Goal: Task Accomplishment & Management: Use online tool/utility

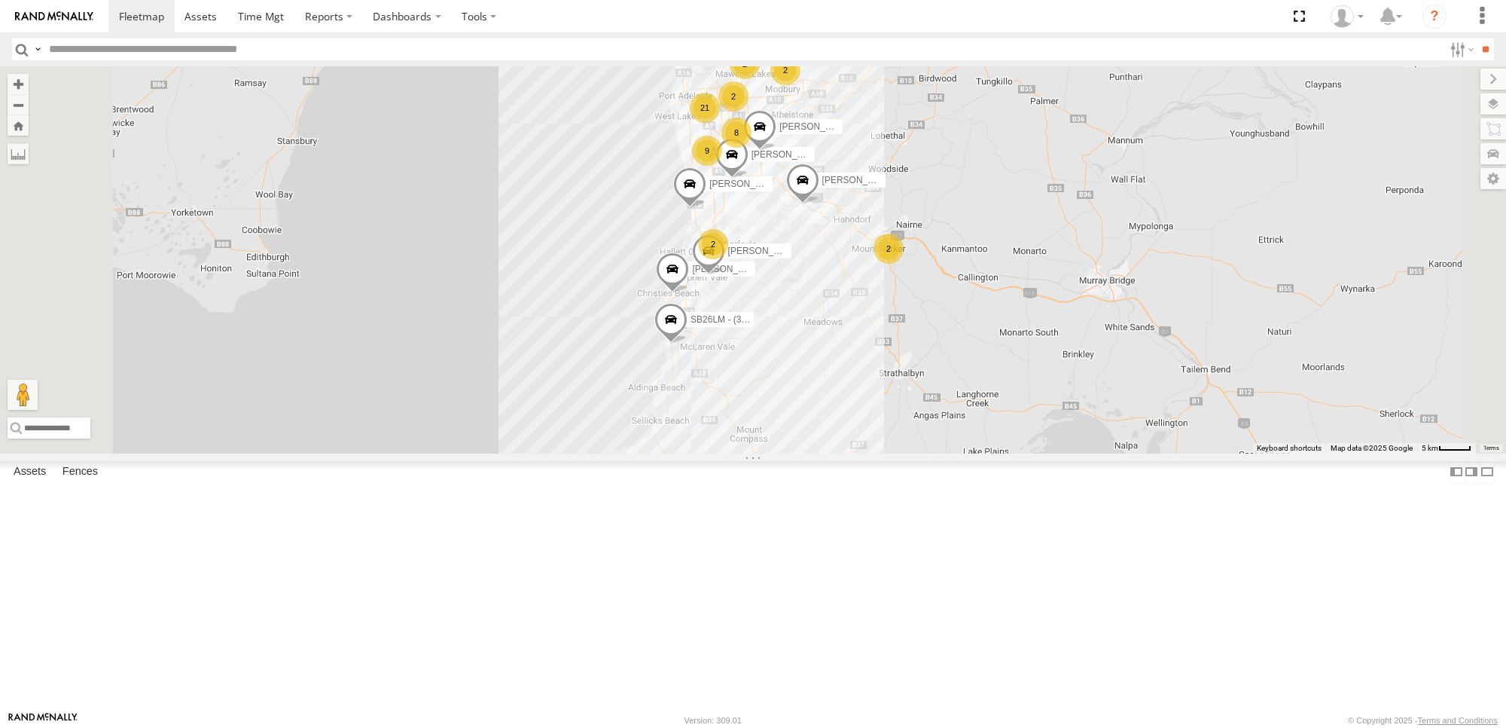
click at [0, 0] on div "S678CGD - Fridge It Sprinter" at bounding box center [0, 0] width 0 height 0
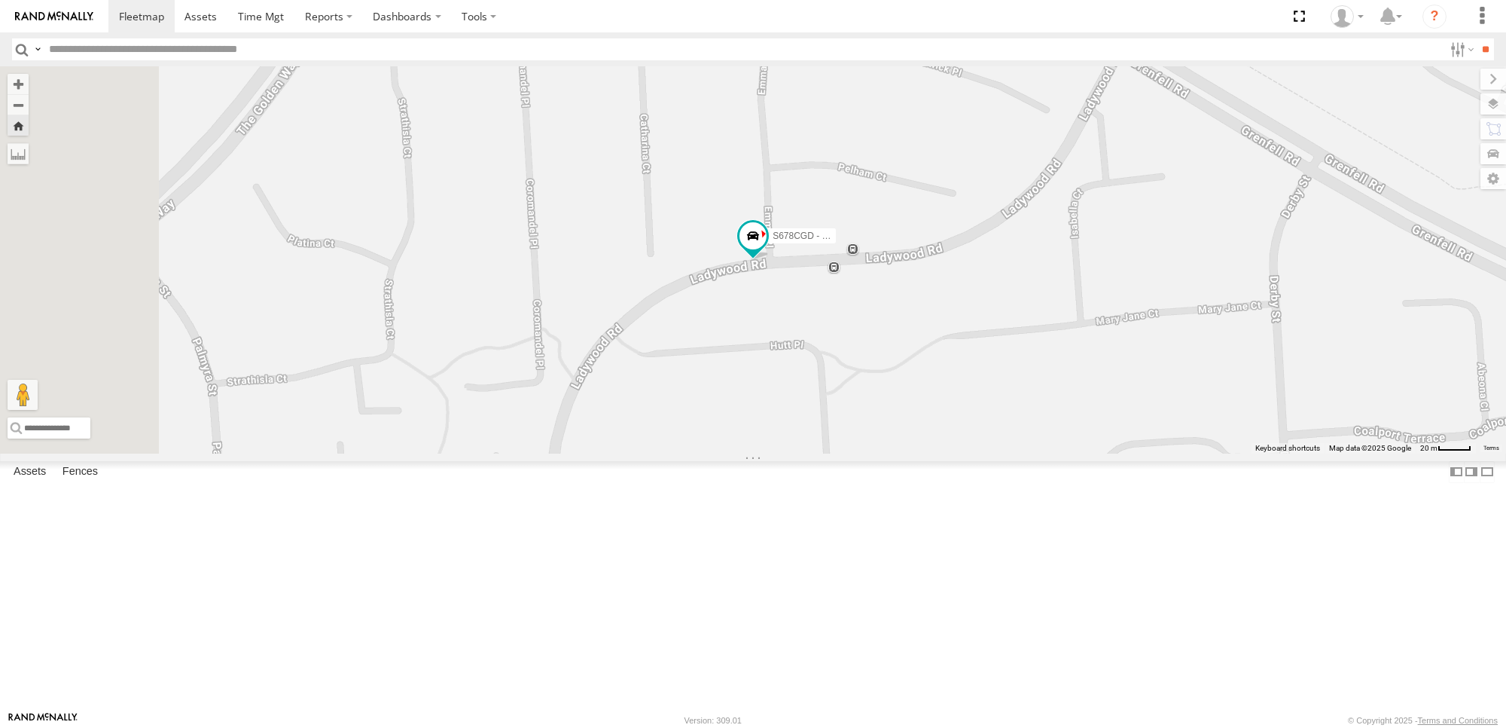
click at [0, 0] on link at bounding box center [0, 0] width 0 height 0
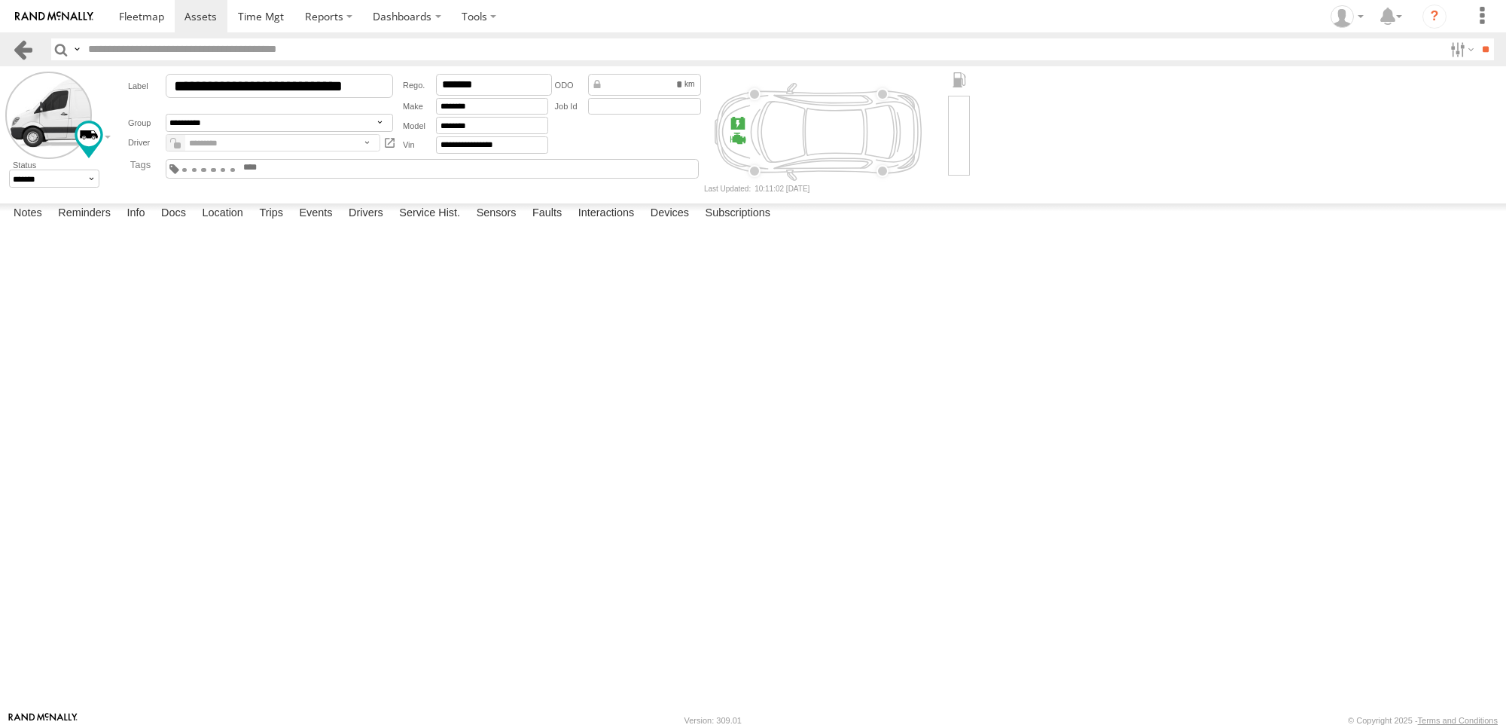
click at [17, 49] on link at bounding box center [23, 49] width 22 height 22
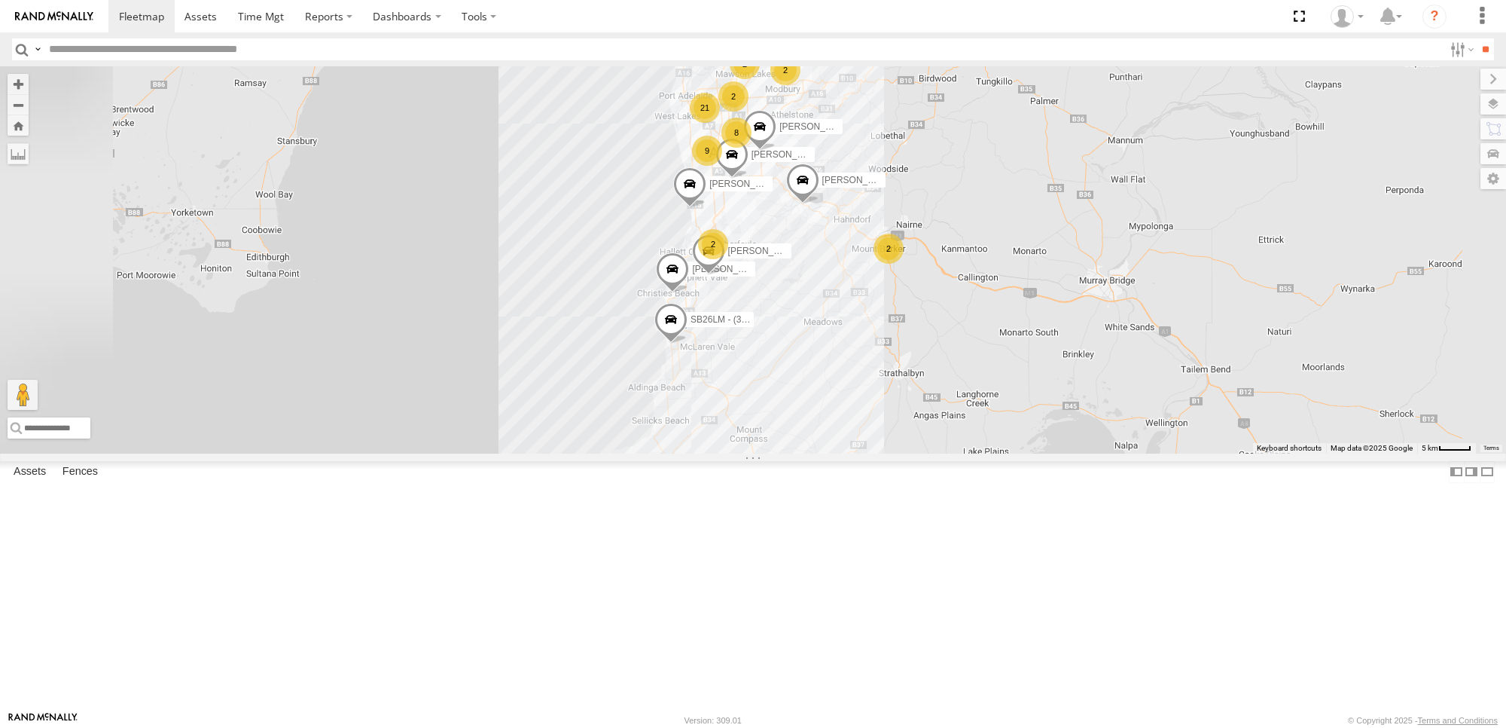
click at [0, 0] on div "All Assets" at bounding box center [0, 0] width 0 height 0
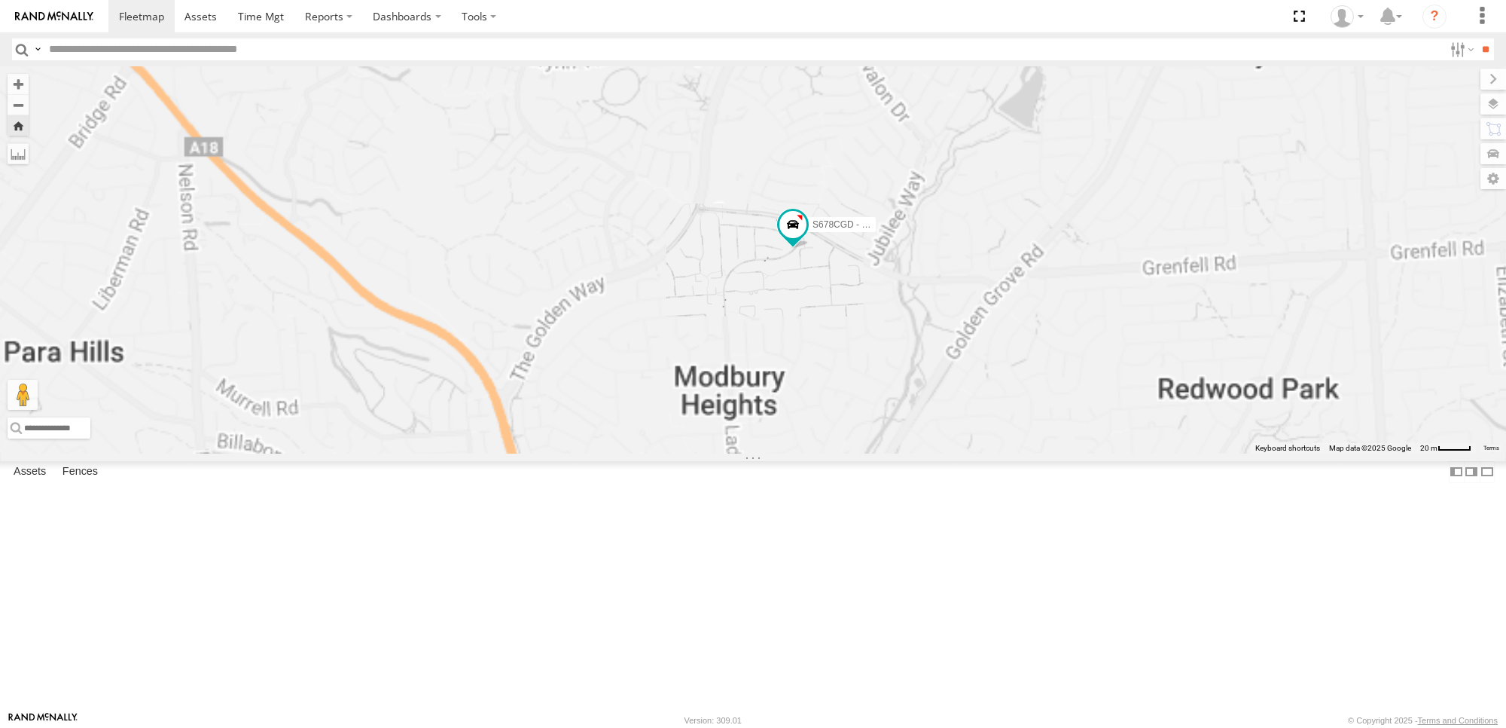
click at [0, 0] on span at bounding box center [0, 0] width 0 height 0
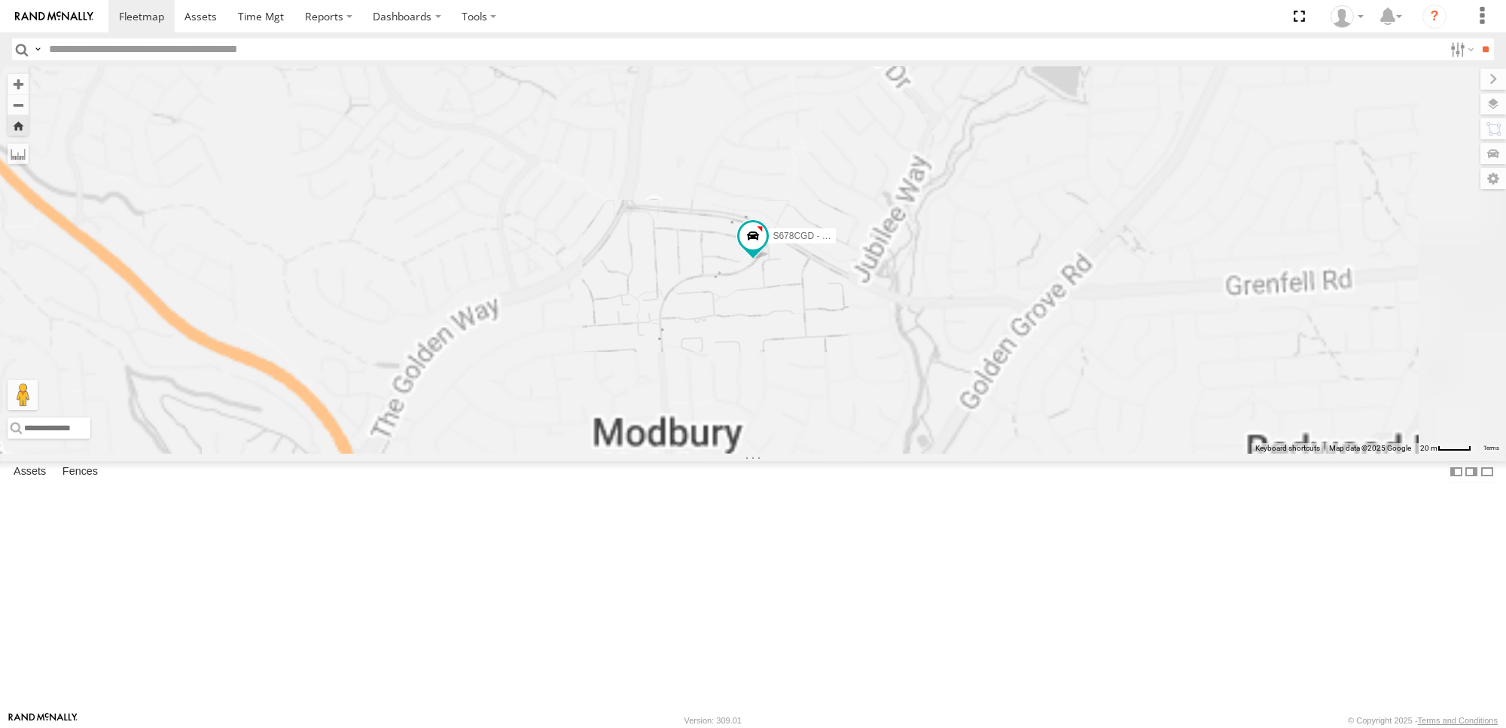
click at [0, 0] on div "4.5" at bounding box center [0, 0] width 0 height 0
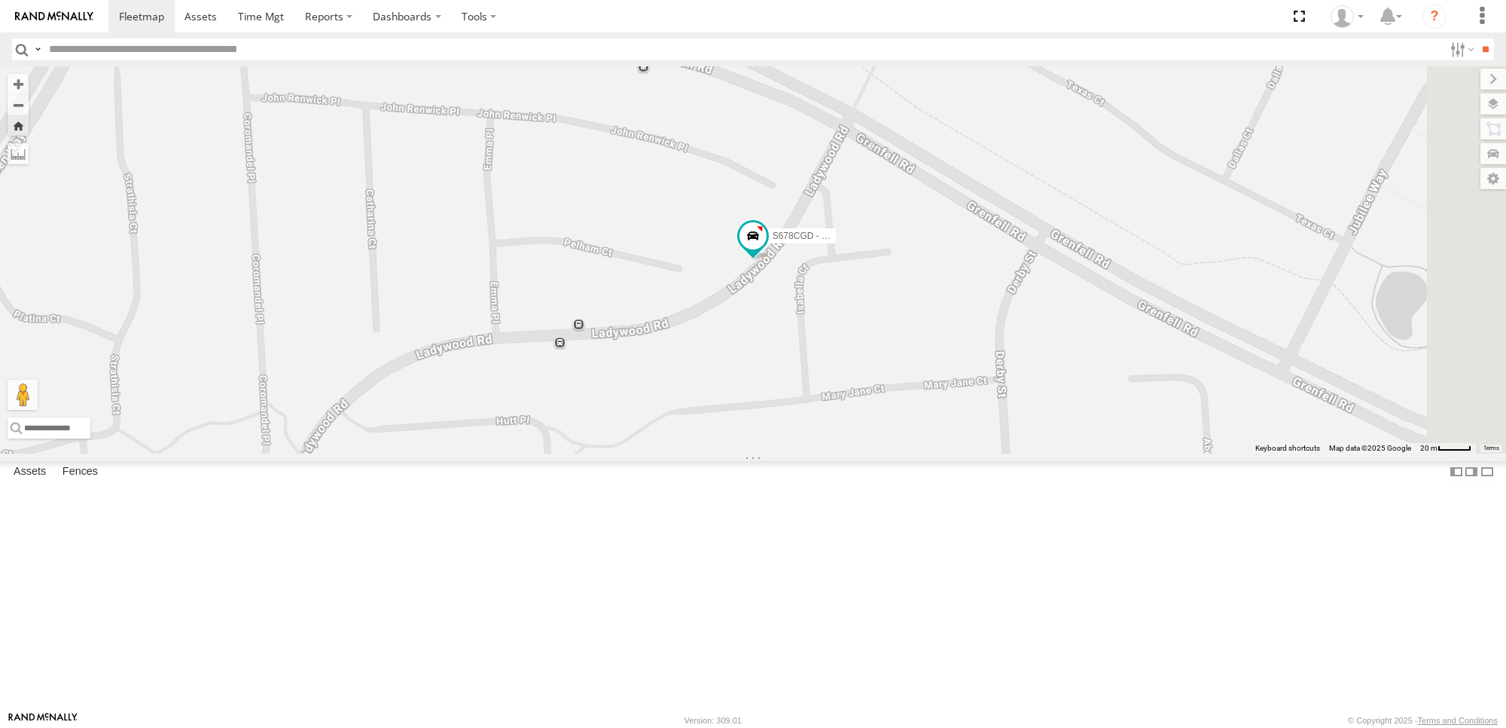
drag, startPoint x: 125, startPoint y: 335, endPoint x: 118, endPoint y: 328, distance: 10.1
click at [0, 0] on div "S678CGD - Fridge It Sprinter" at bounding box center [0, 0] width 0 height 0
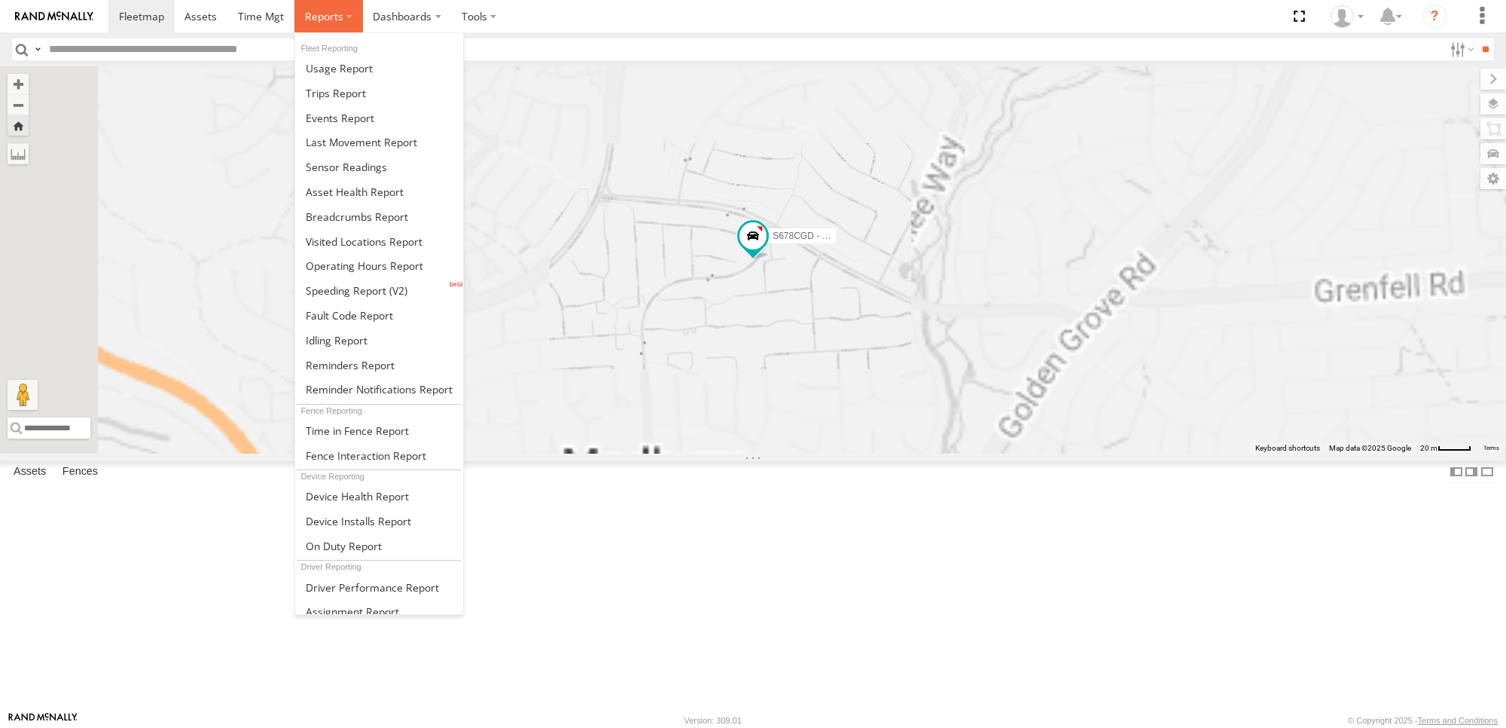
click at [334, 23] on label at bounding box center [328, 16] width 69 height 32
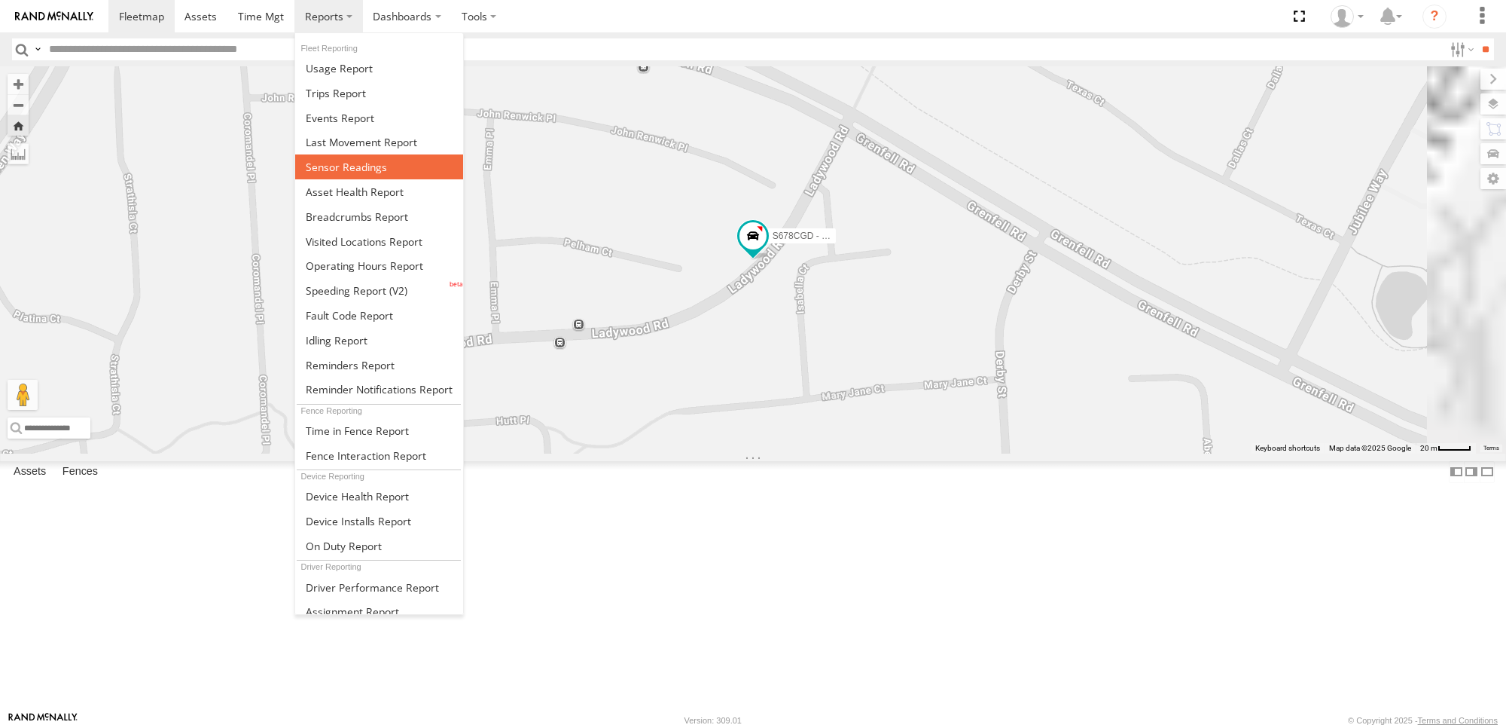
click at [377, 169] on span at bounding box center [346, 167] width 81 height 14
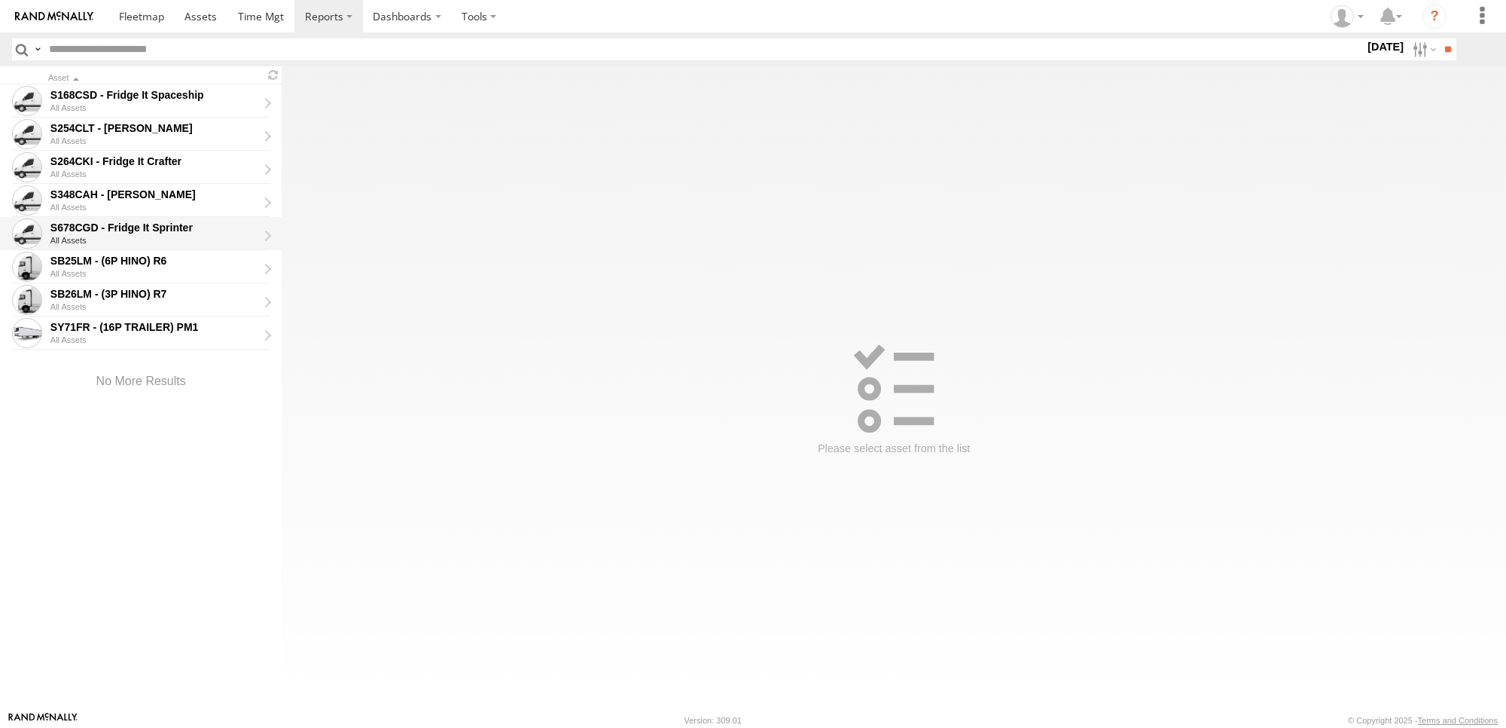
click at [200, 227] on div "S678CGD - Fridge It Sprinter" at bounding box center [153, 228] width 207 height 14
type input "**********"
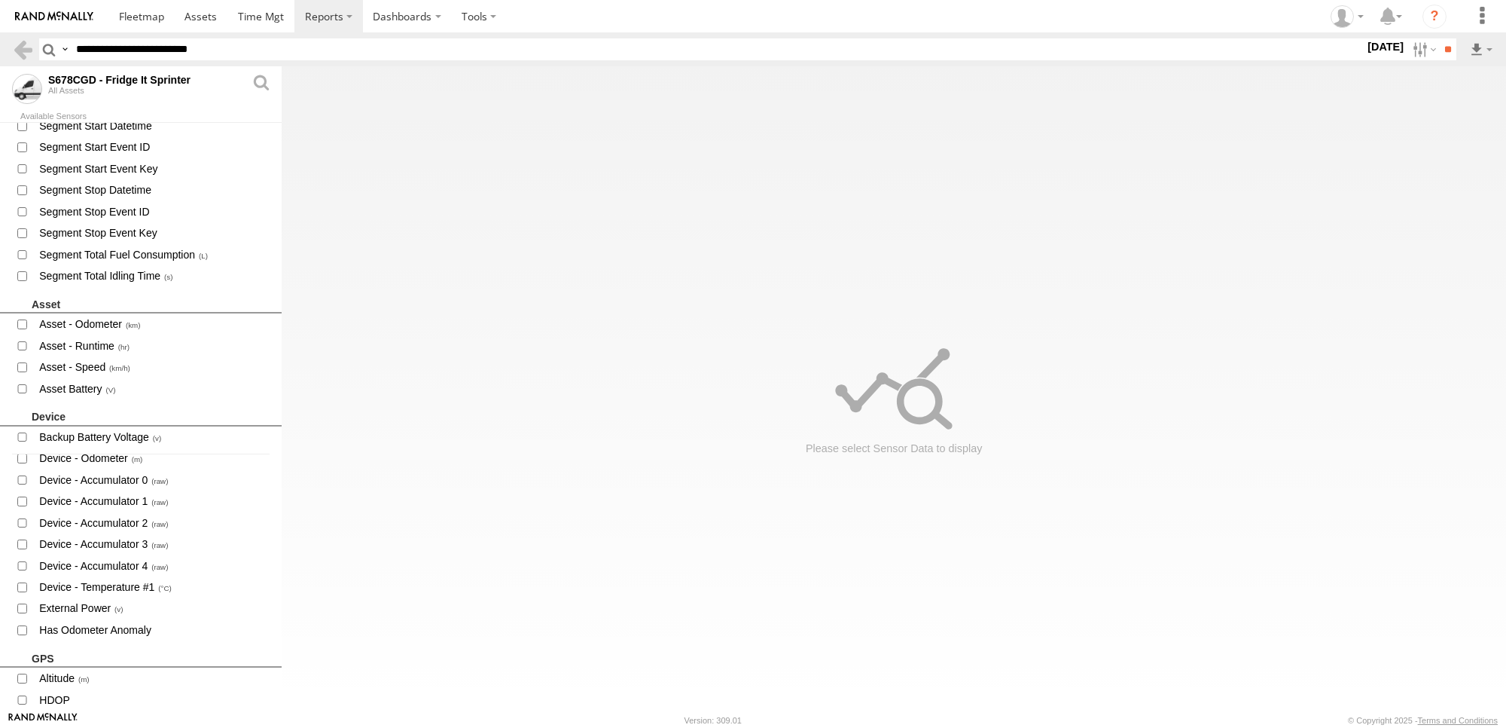
scroll to position [282, 0]
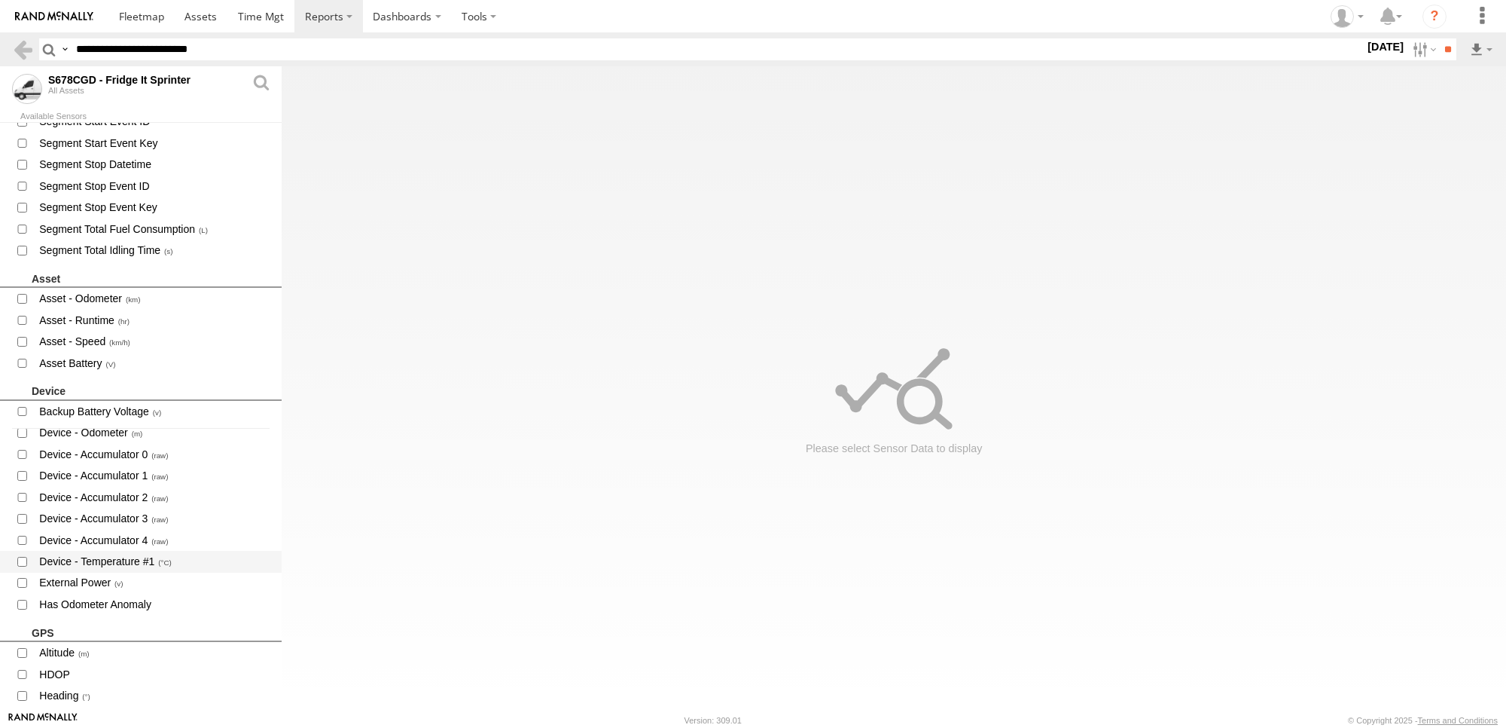
click at [136, 558] on span "Device - Temperature #1" at bounding box center [153, 561] width 233 height 18
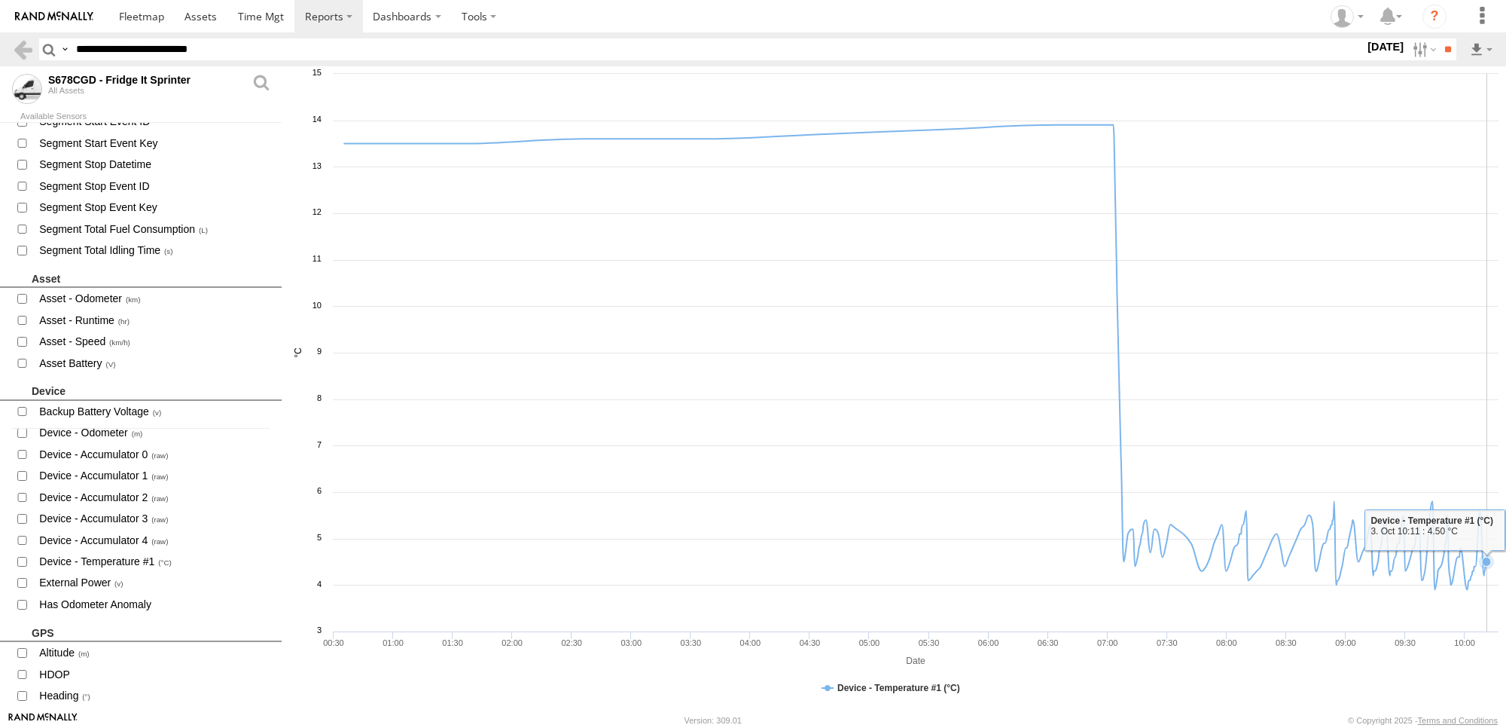
click at [1493, 569] on icon at bounding box center [916, 357] width 1158 height 465
click at [1493, 567] on icon at bounding box center [916, 357] width 1158 height 465
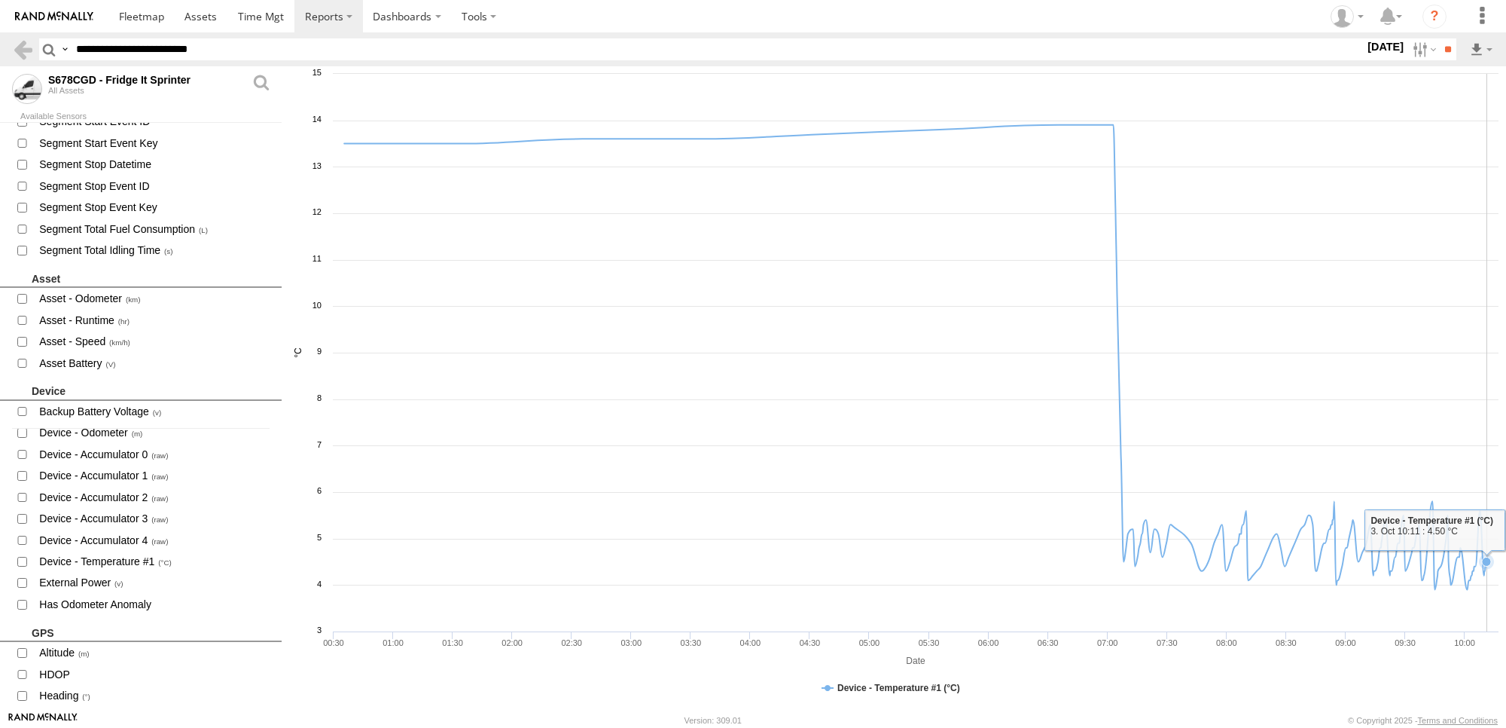
click at [1493, 567] on icon at bounding box center [916, 357] width 1158 height 465
click at [1478, 50] on label at bounding box center [1482, 49] width 26 height 22
click at [1470, 72] on link "CSV File" at bounding box center [1461, 74] width 53 height 23
click at [19, 57] on link at bounding box center [23, 49] width 22 height 22
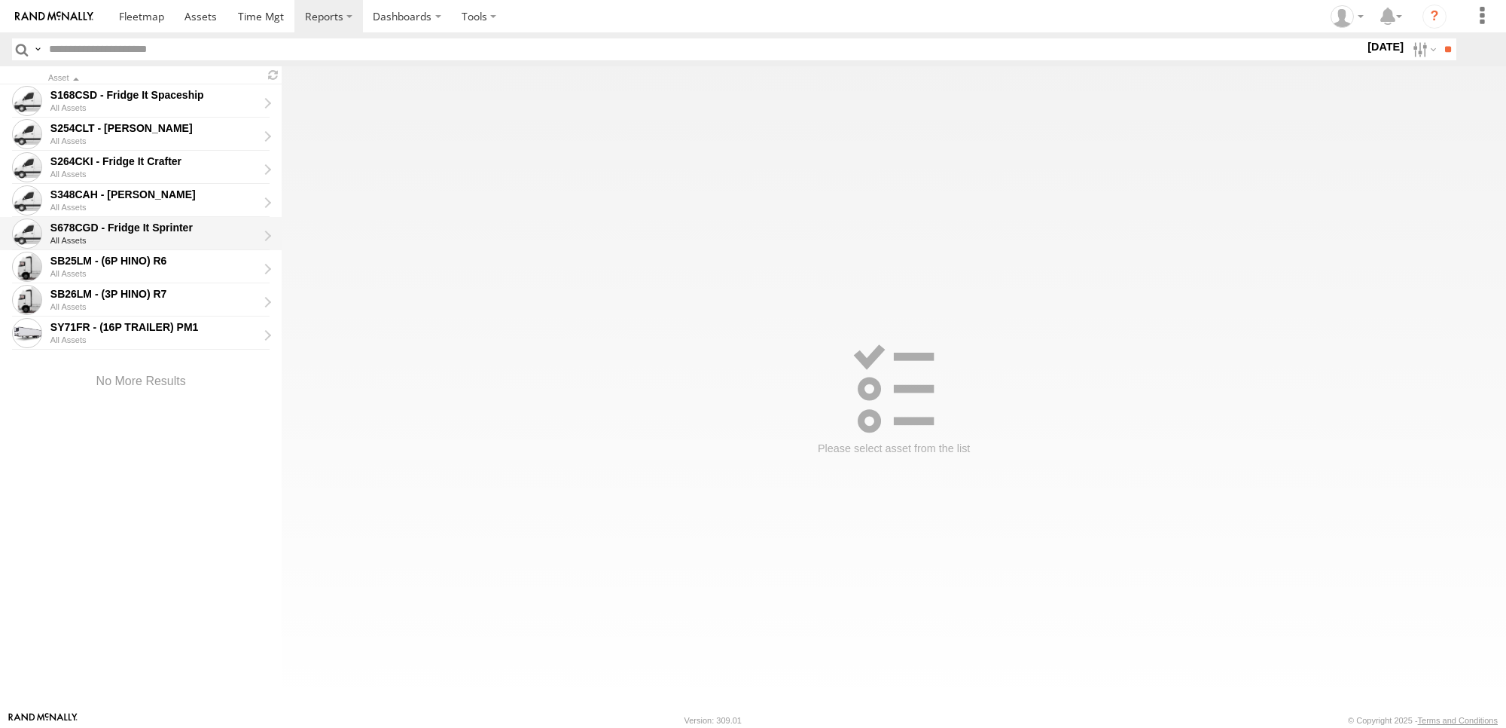
click at [247, 234] on div "S678CGD - Fridge It Sprinter" at bounding box center [153, 228] width 207 height 14
type input "**********"
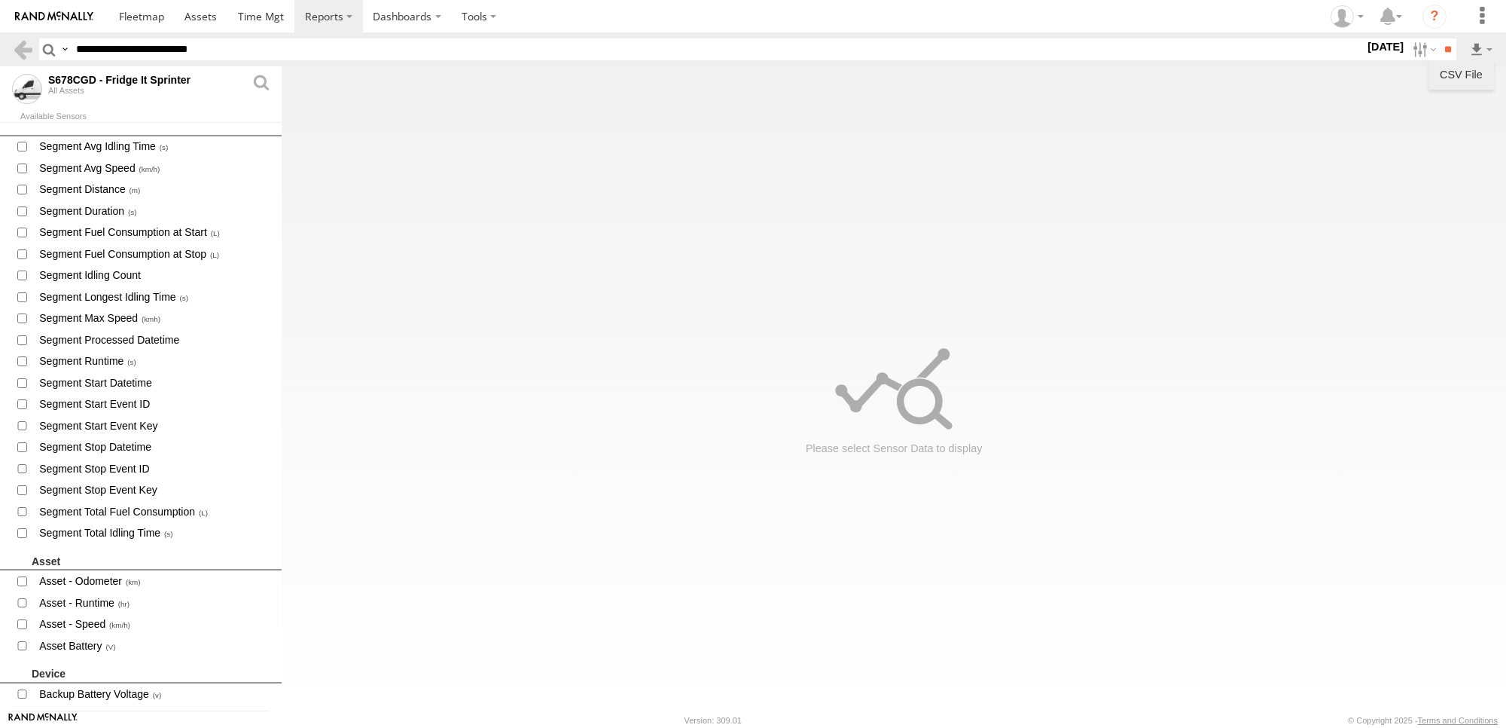
click at [1469, 72] on link "CSV File" at bounding box center [1461, 74] width 53 height 23
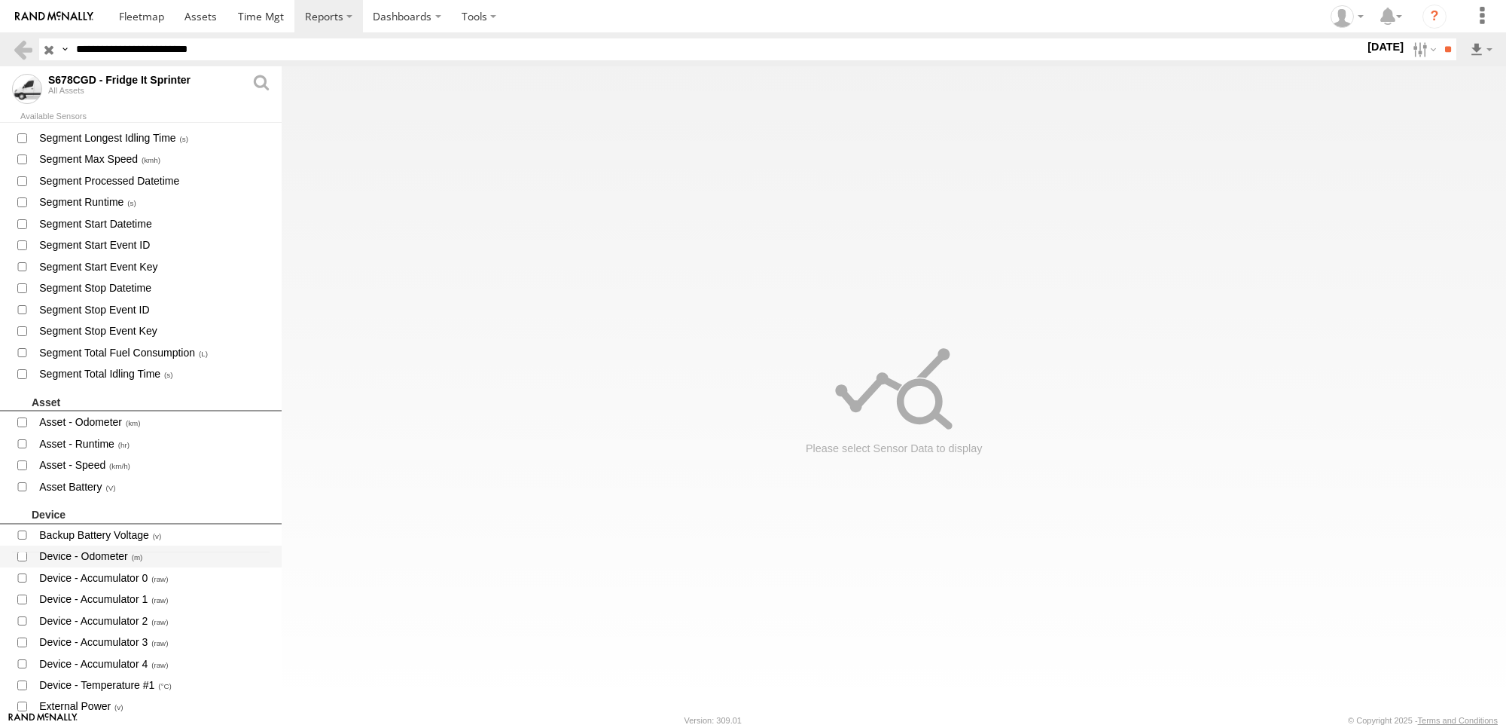
scroll to position [188, 0]
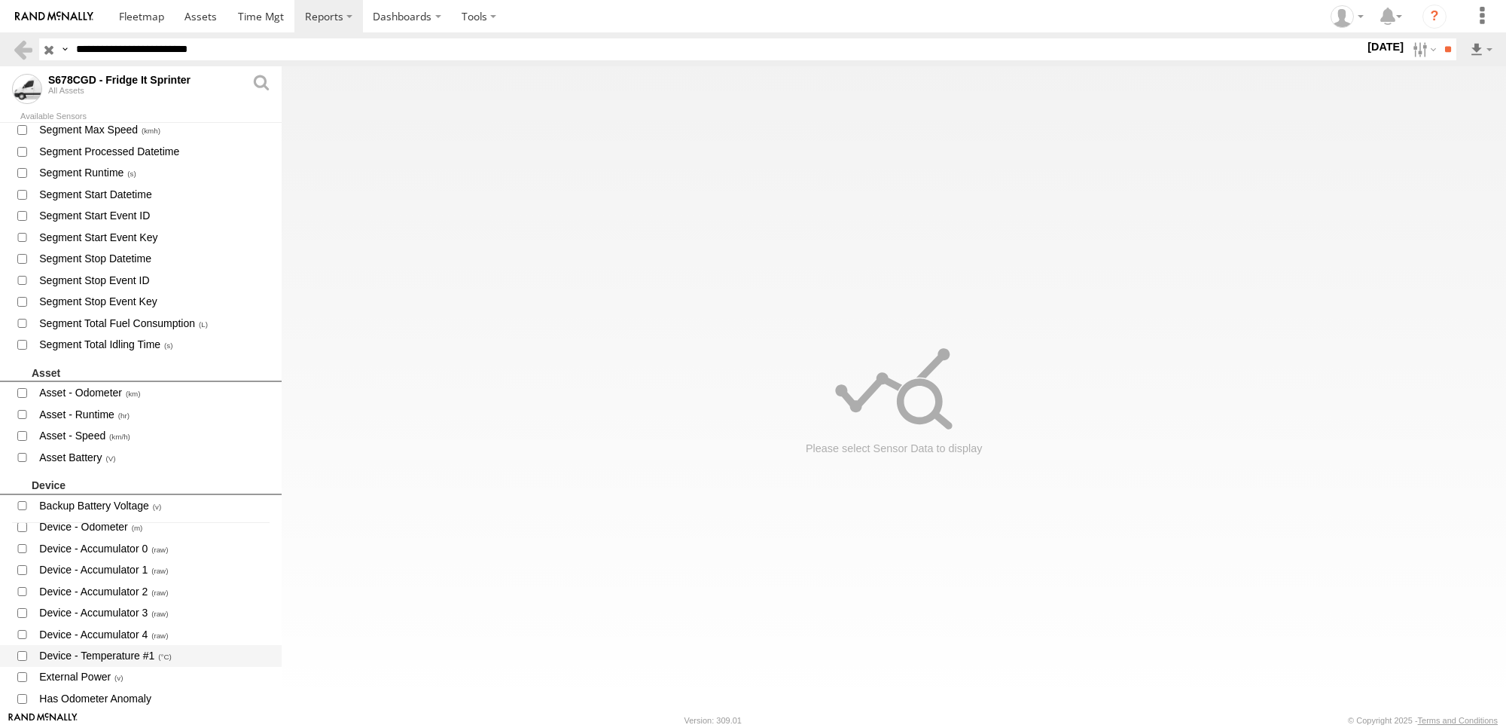
click at [138, 656] on span "Device - Temperature #1" at bounding box center [153, 655] width 233 height 18
